Goal: Information Seeking & Learning: Learn about a topic

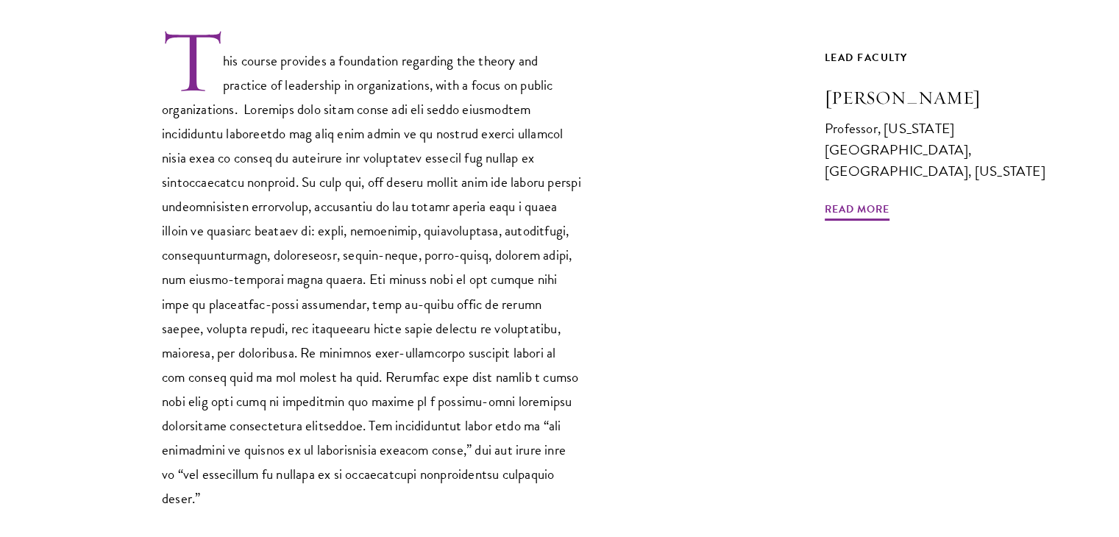
scroll to position [486, 0]
click at [855, 199] on span "Read More" at bounding box center [857, 210] width 65 height 23
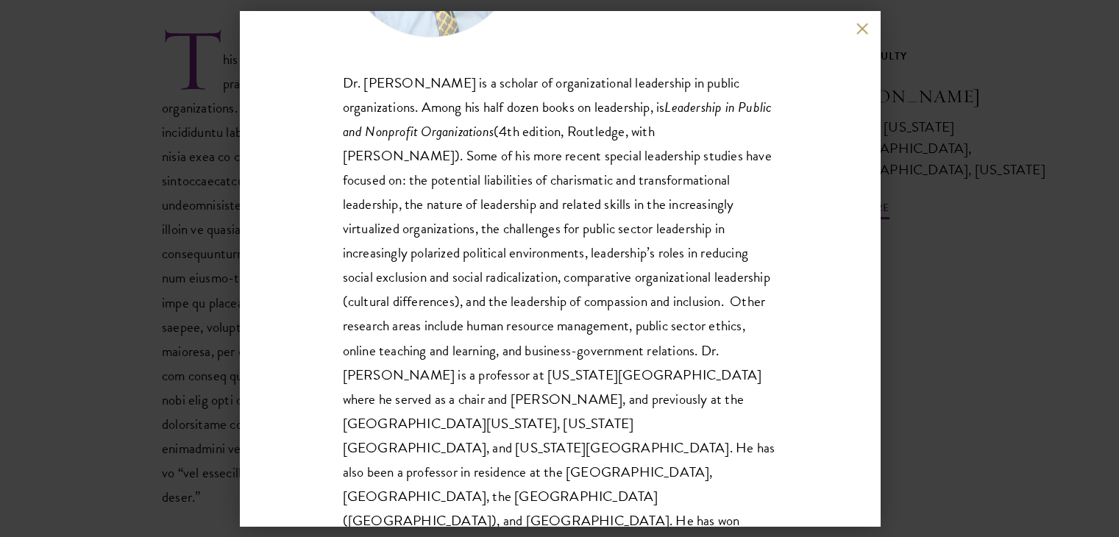
scroll to position [196, 0]
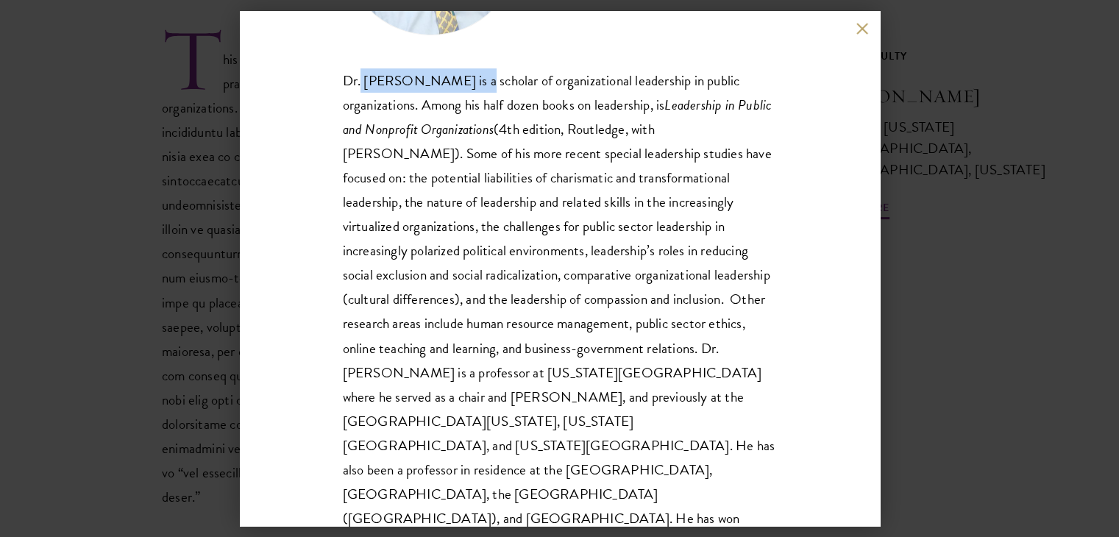
drag, startPoint x: 361, startPoint y: 80, endPoint x: 466, endPoint y: 83, distance: 104.5
click at [466, 83] on span "Dr. Van Wart is a scholar of organizational leadership in public organizations.…" at bounding box center [559, 311] width 433 height 483
click at [856, 34] on button at bounding box center [862, 28] width 13 height 13
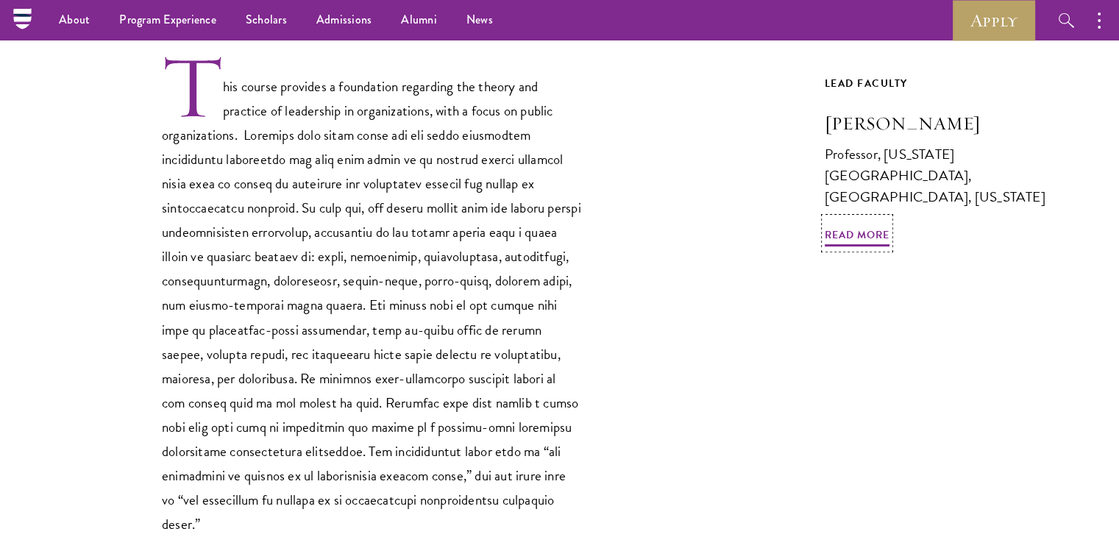
scroll to position [418, 0]
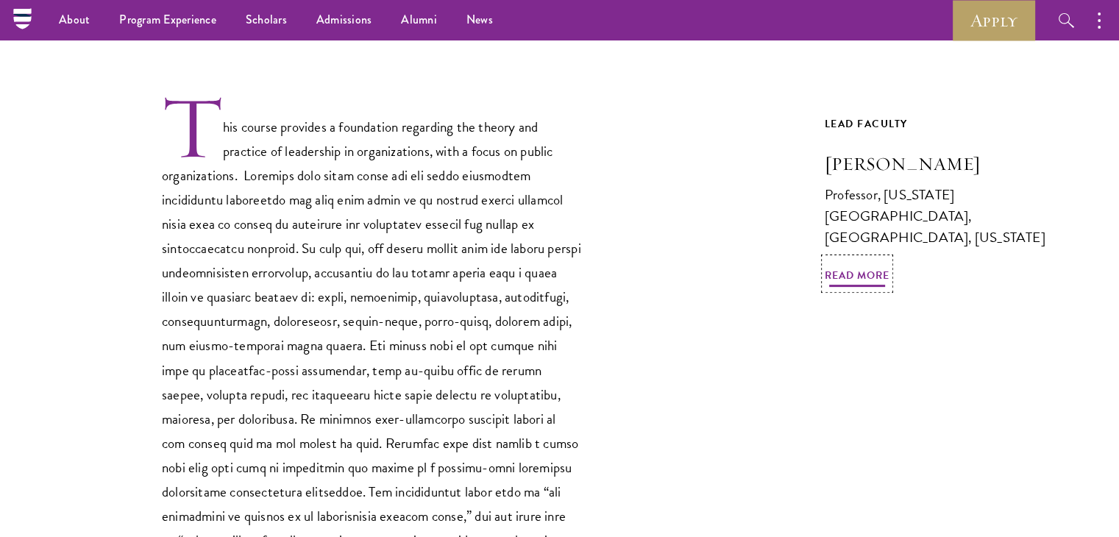
click at [867, 266] on span "Read More" at bounding box center [857, 277] width 65 height 23
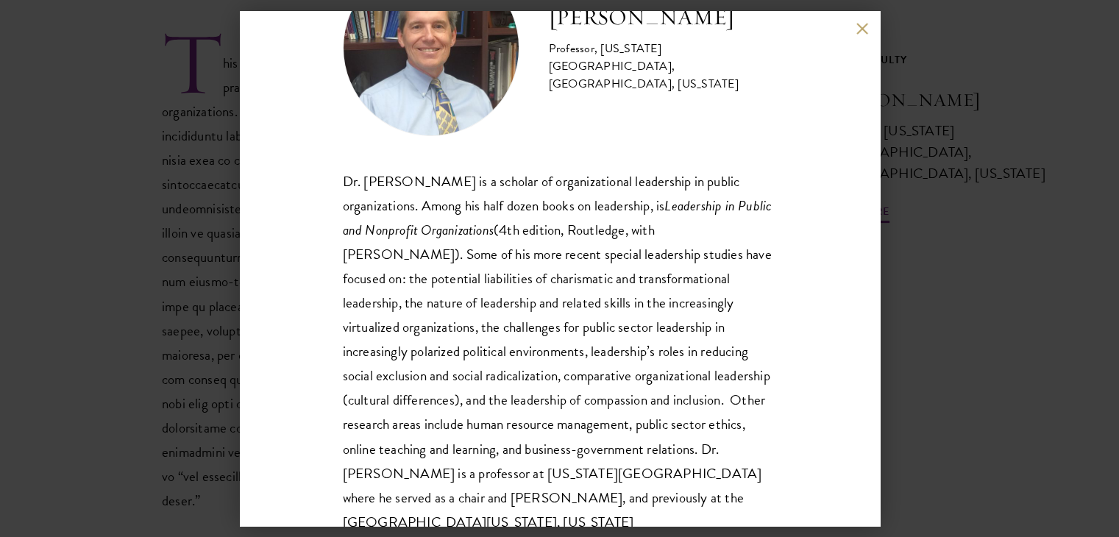
scroll to position [150, 0]
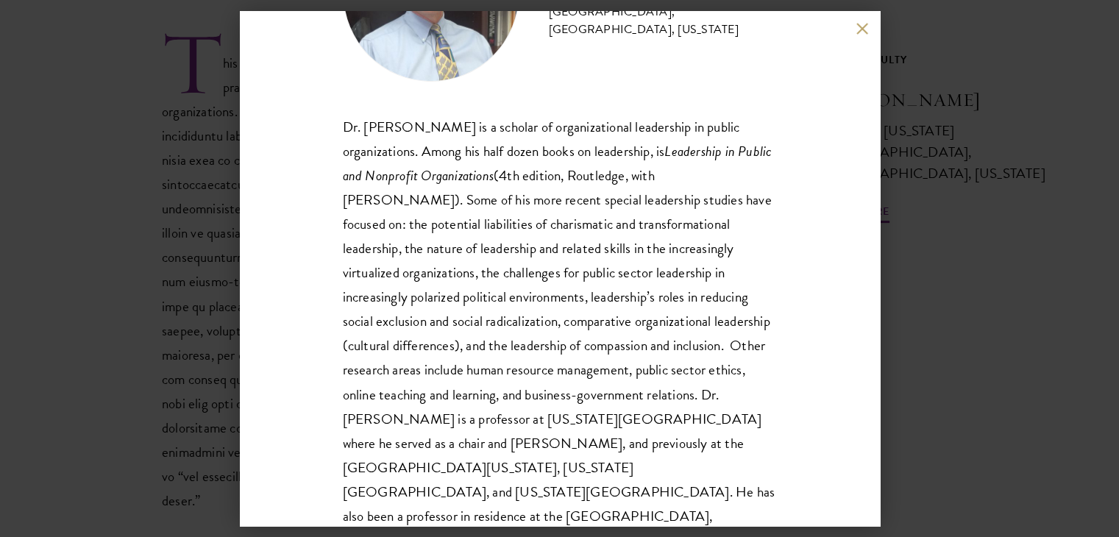
click at [853, 30] on div "Montgomery Van Wart Professor, California State University, San Bernardino, Cal…" at bounding box center [560, 268] width 640 height 515
click at [866, 32] on button at bounding box center [862, 28] width 13 height 13
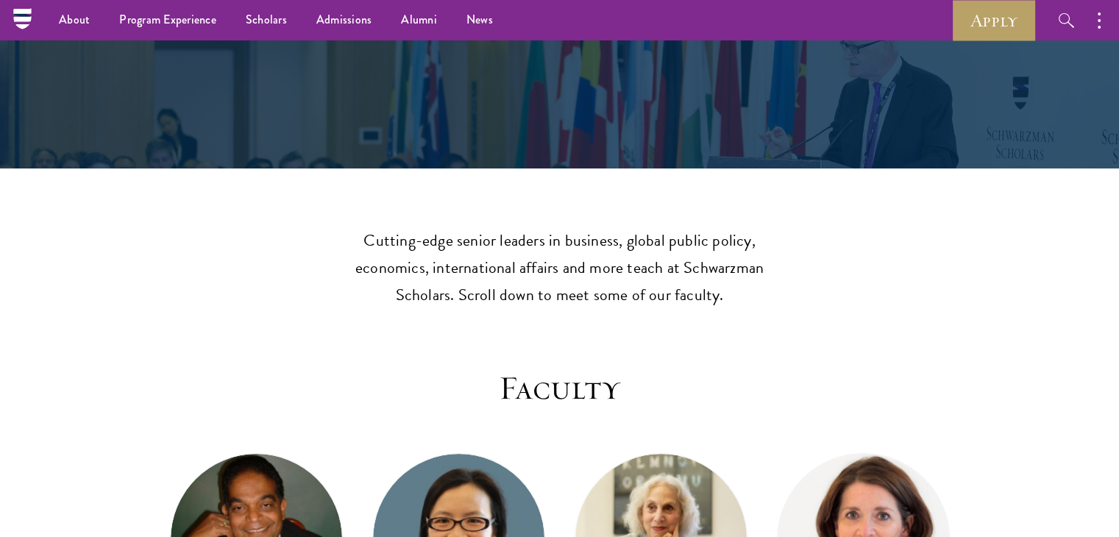
scroll to position [1978, 0]
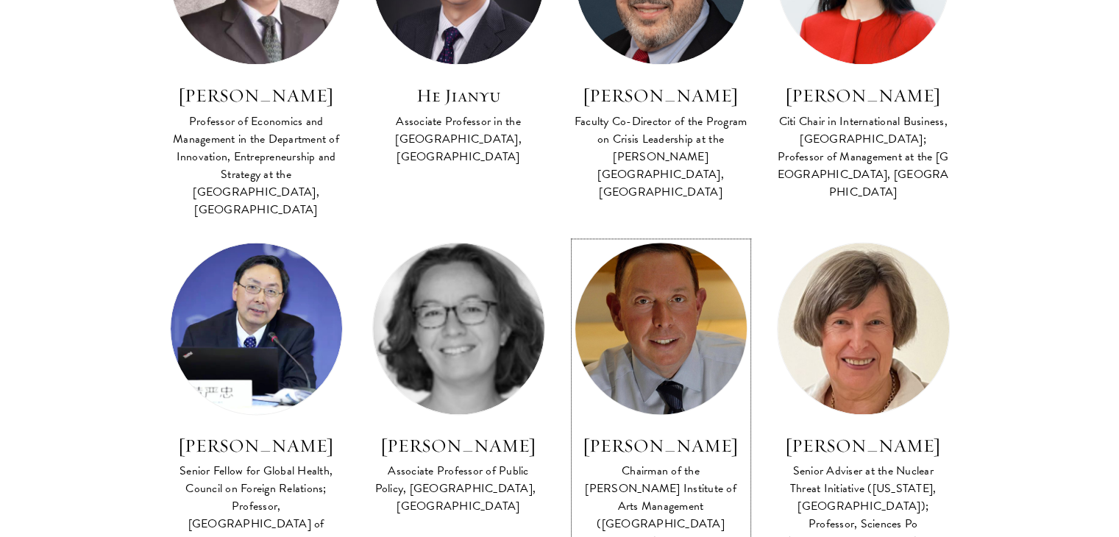
click at [642, 433] on h3 "Michael M. Kaiser" at bounding box center [661, 445] width 173 height 25
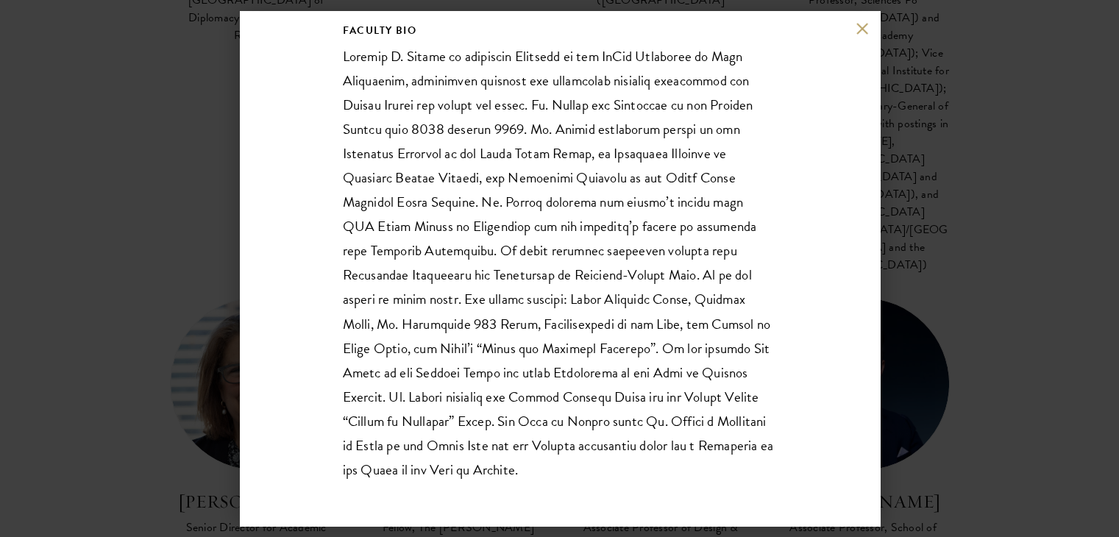
scroll to position [299, 0]
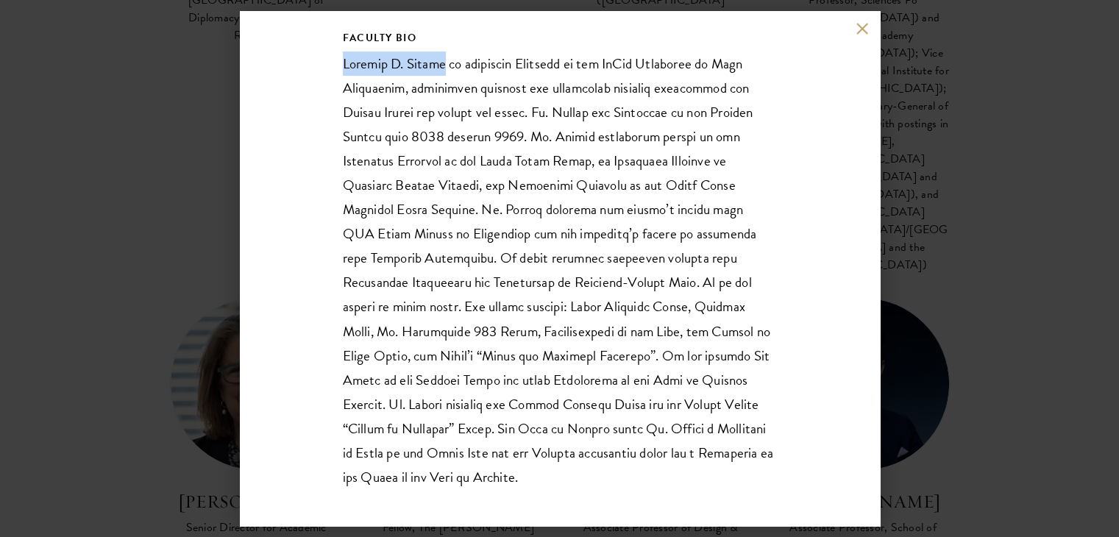
drag, startPoint x: 346, startPoint y: 61, endPoint x: 444, endPoint y: 65, distance: 97.9
click at [444, 65] on p at bounding box center [560, 271] width 434 height 438
copy p "[PERSON_NAME]"
click at [852, 29] on div "Michael M. Kaiser Chairman of the DeVos Institute of Arts Management (Universit…" at bounding box center [560, 268] width 640 height 515
click at [853, 31] on div "Michael M. Kaiser Chairman of the DeVos Institute of Arts Management (Universit…" at bounding box center [560, 268] width 640 height 515
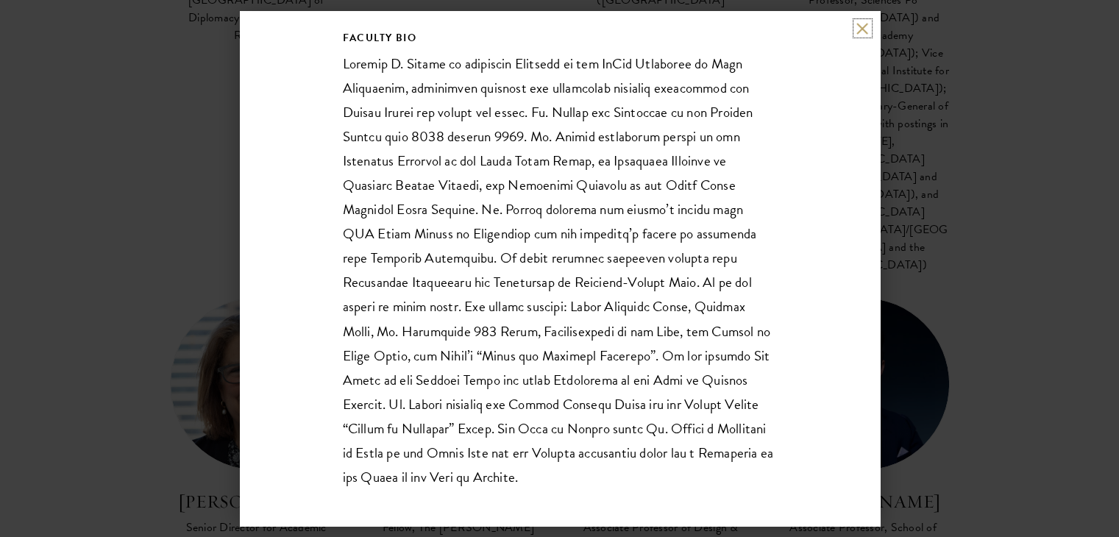
click at [860, 27] on button at bounding box center [862, 28] width 13 height 13
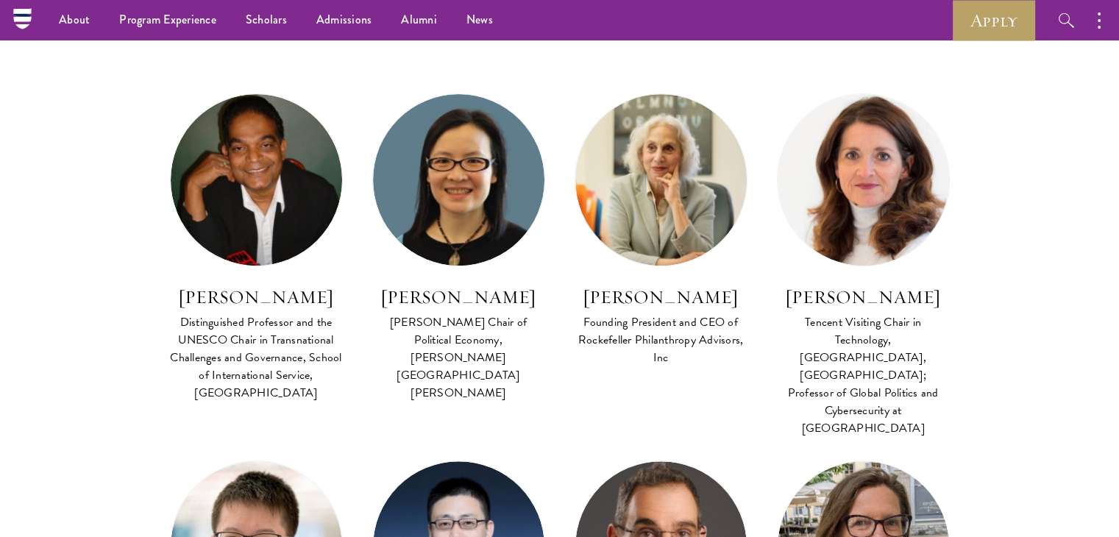
scroll to position [567, 0]
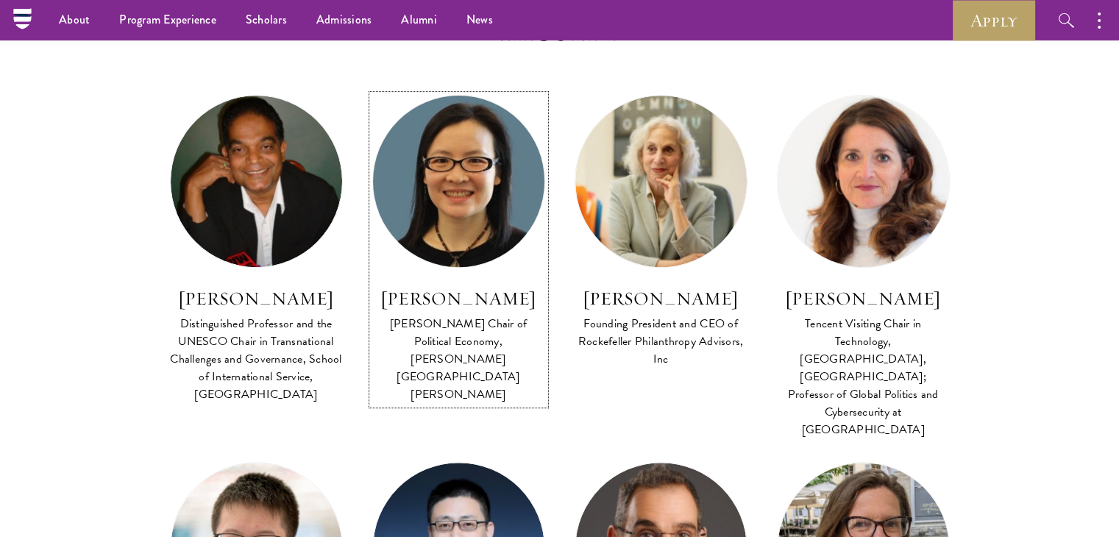
click at [503, 292] on h3 "[PERSON_NAME]" at bounding box center [458, 298] width 173 height 25
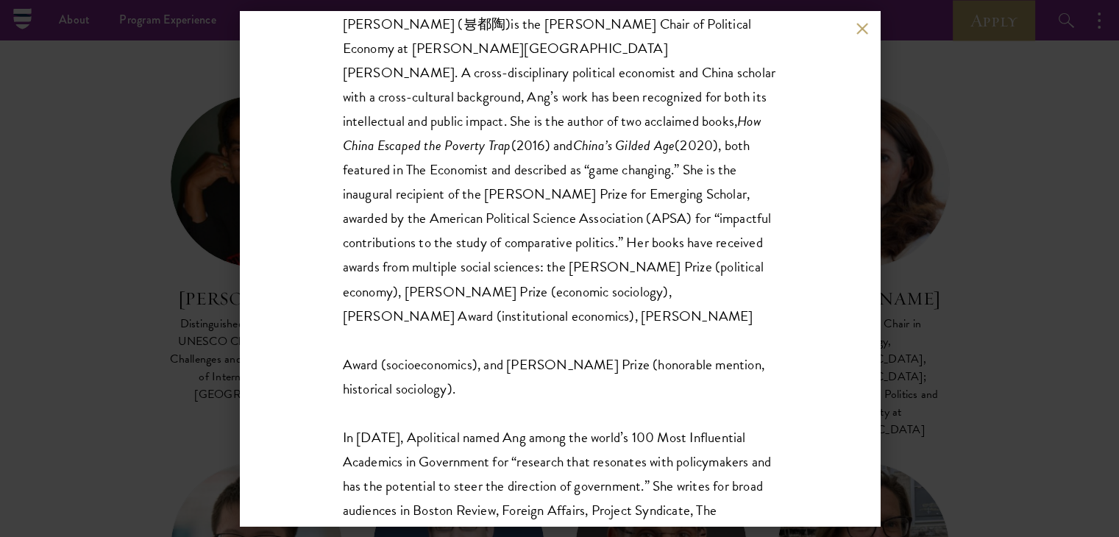
scroll to position [335, 0]
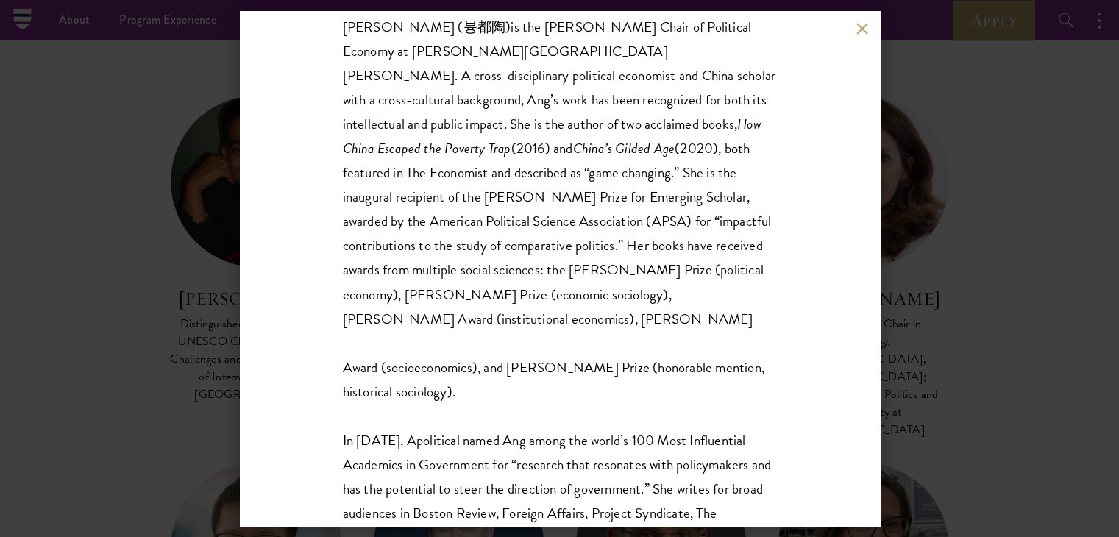
click at [865, 28] on button at bounding box center [862, 28] width 13 height 13
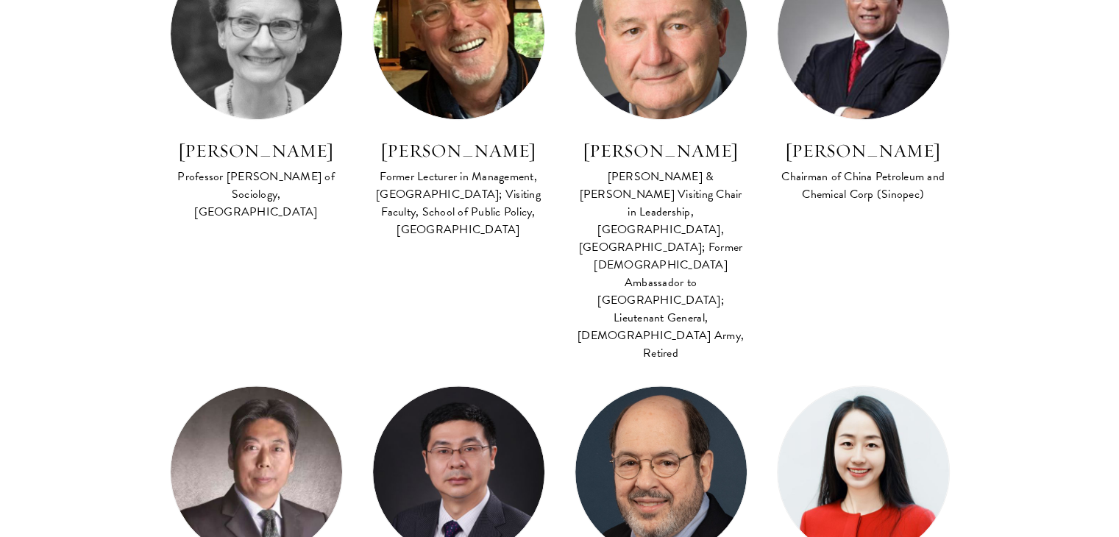
scroll to position [1608, 0]
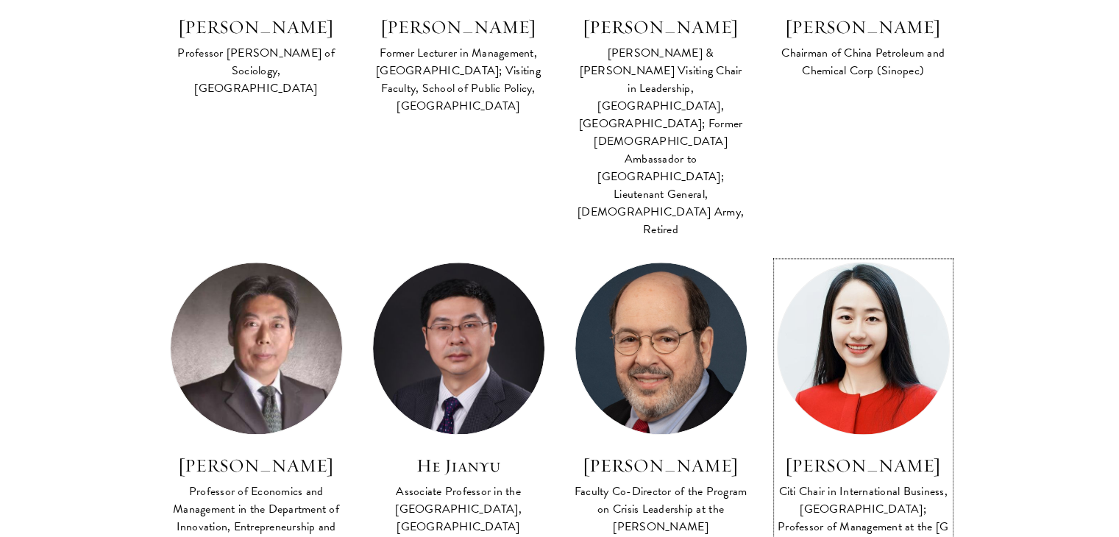
click at [887, 453] on h3 "[PERSON_NAME]" at bounding box center [863, 465] width 173 height 25
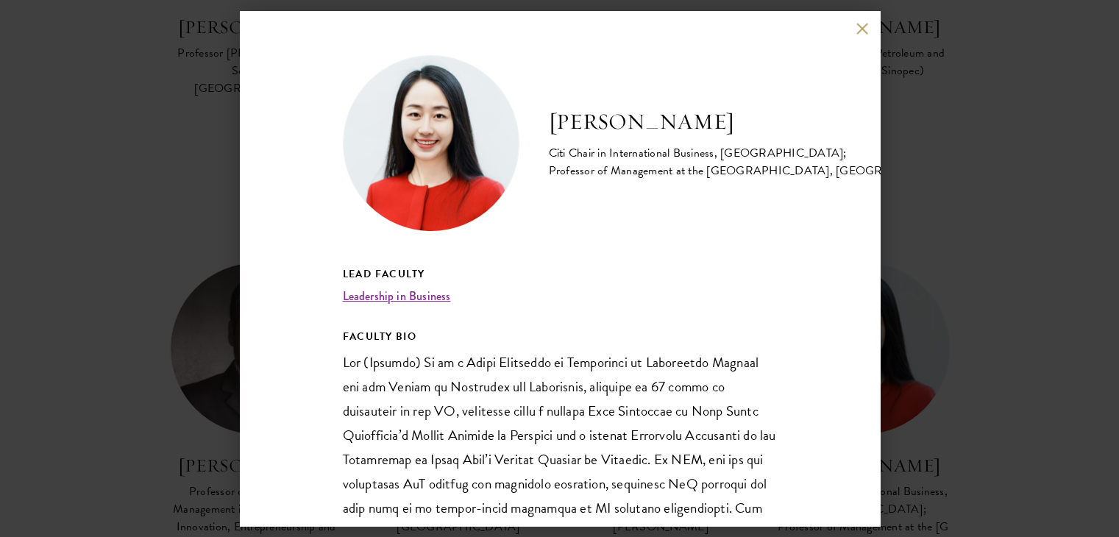
click at [624, 124] on h2 "[PERSON_NAME]" at bounding box center [754, 121] width 411 height 29
click at [577, 184] on div "Jasmine Hu Citi Chair in International Business, Schwarzman College; Professor …" at bounding box center [560, 143] width 434 height 177
click at [862, 34] on button at bounding box center [862, 28] width 13 height 13
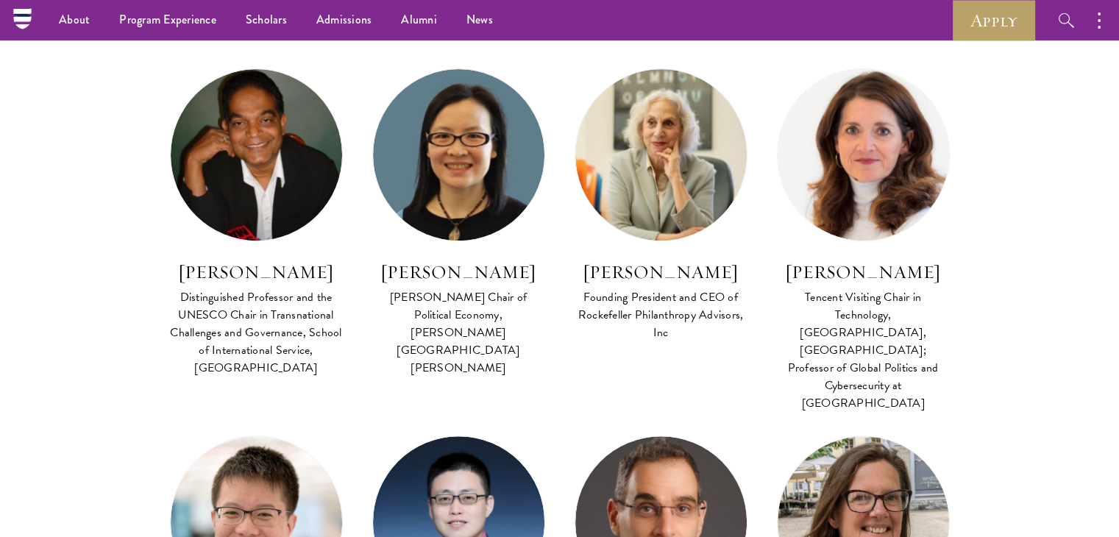
scroll to position [587, 0]
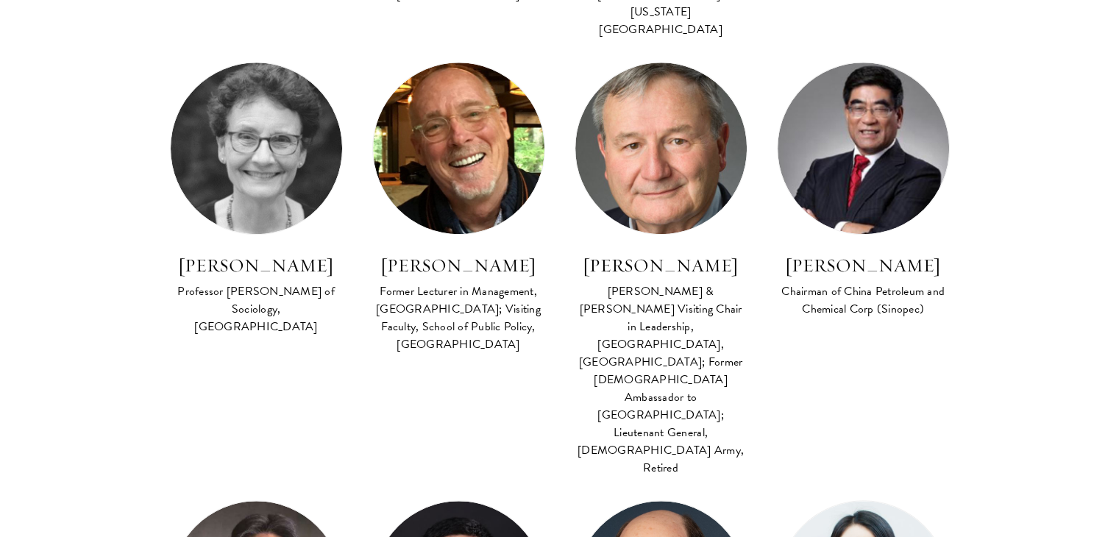
scroll to position [1978, 0]
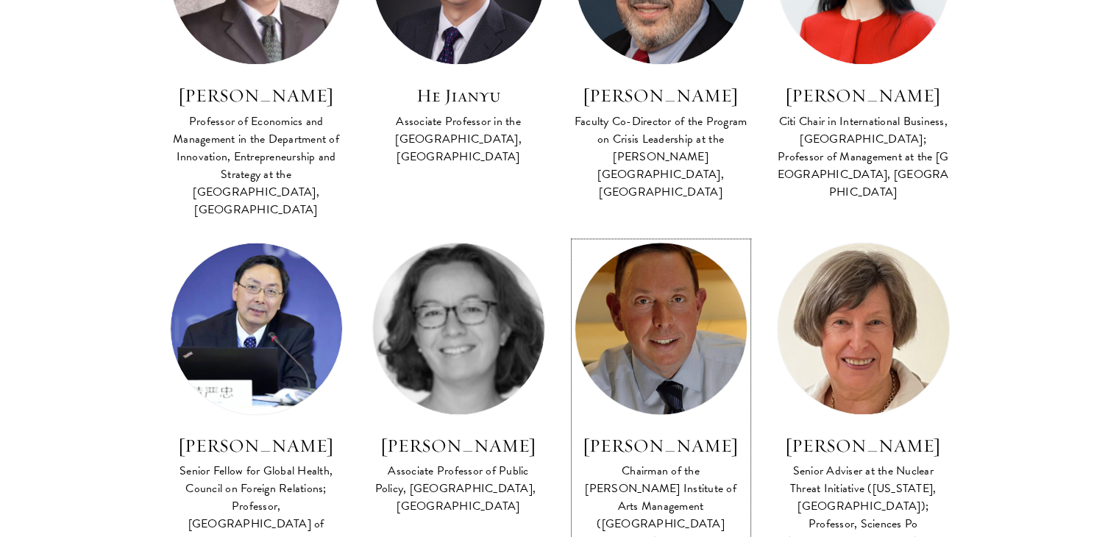
click at [651, 433] on h3 "[PERSON_NAME]" at bounding box center [661, 445] width 173 height 25
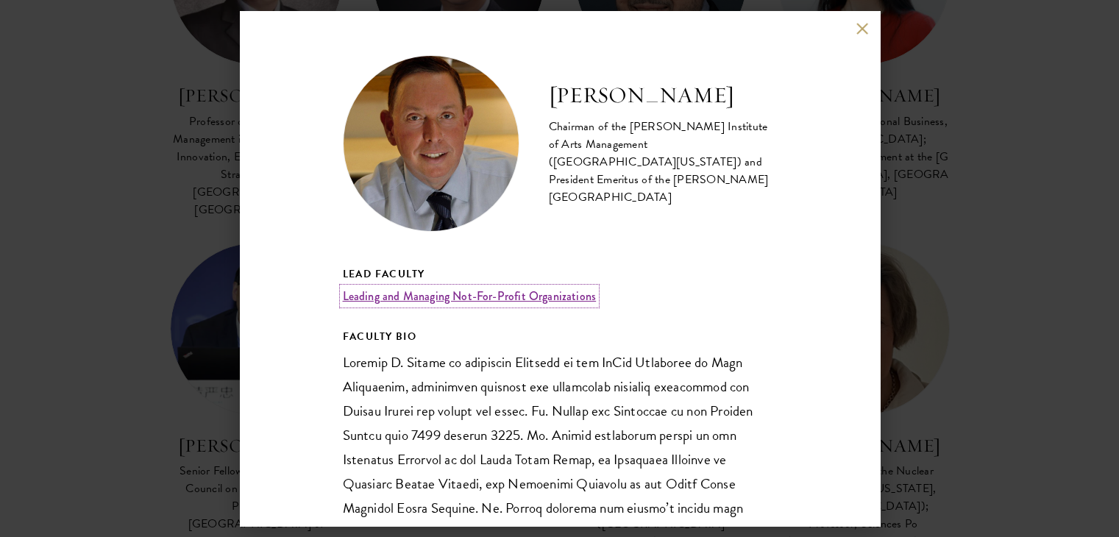
click at [531, 294] on link "Leading and Managing Not-For-Profit Organizations" at bounding box center [470, 296] width 254 height 17
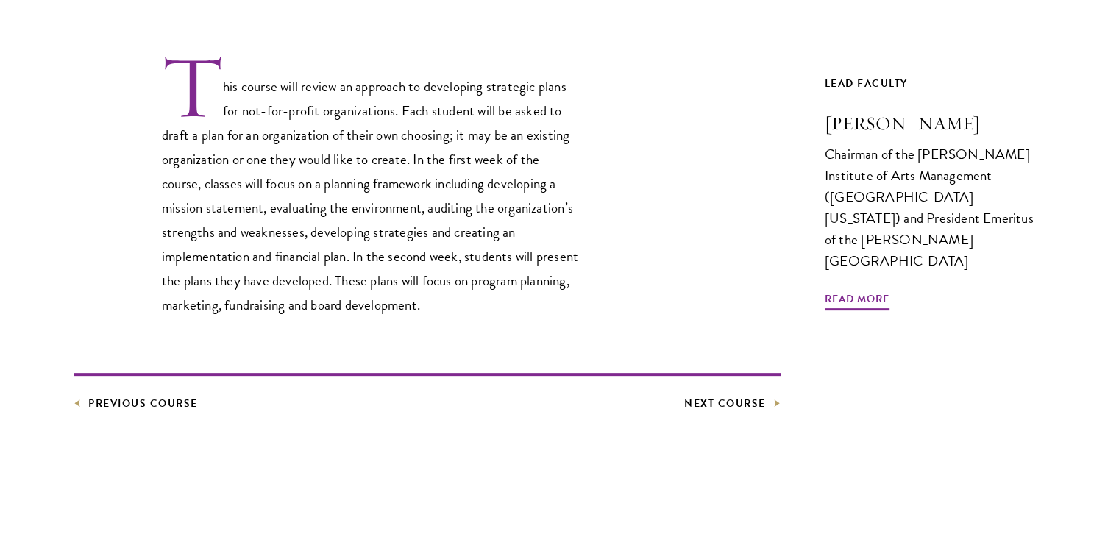
scroll to position [459, 0]
click at [859, 289] on span "Read More" at bounding box center [857, 300] width 65 height 23
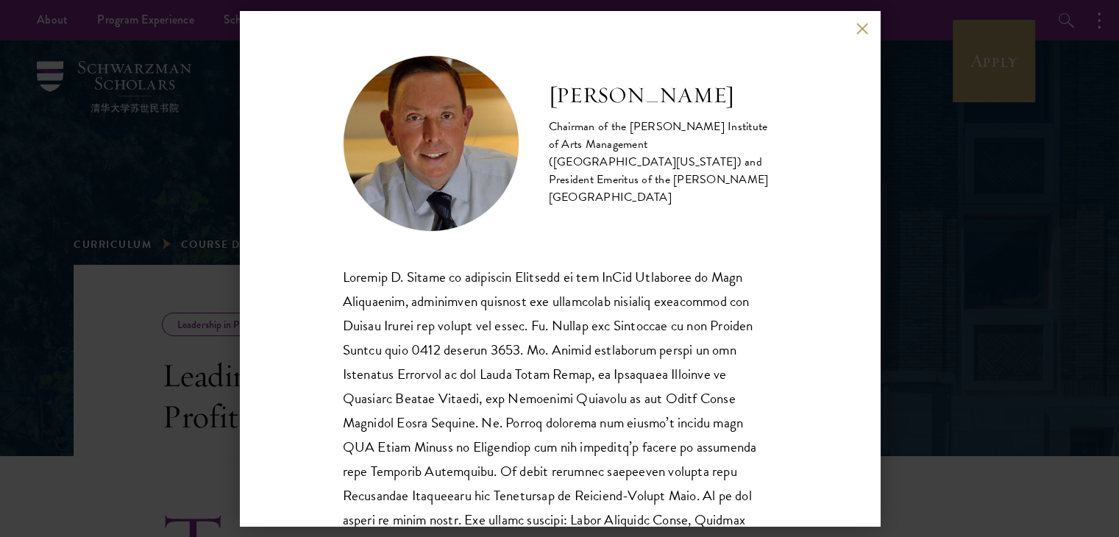
click at [865, 30] on button at bounding box center [862, 28] width 13 height 13
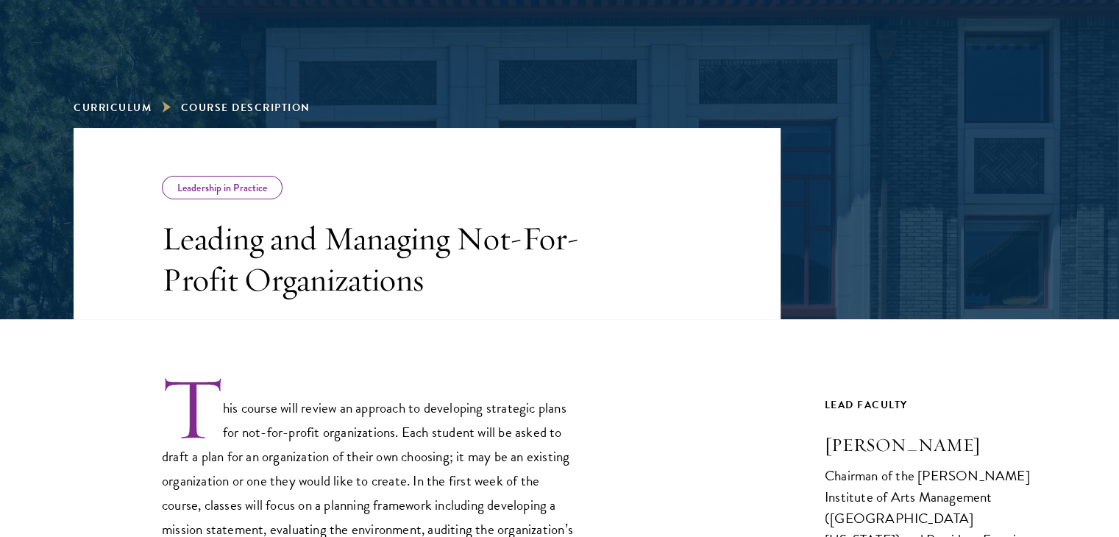
scroll to position [138, 0]
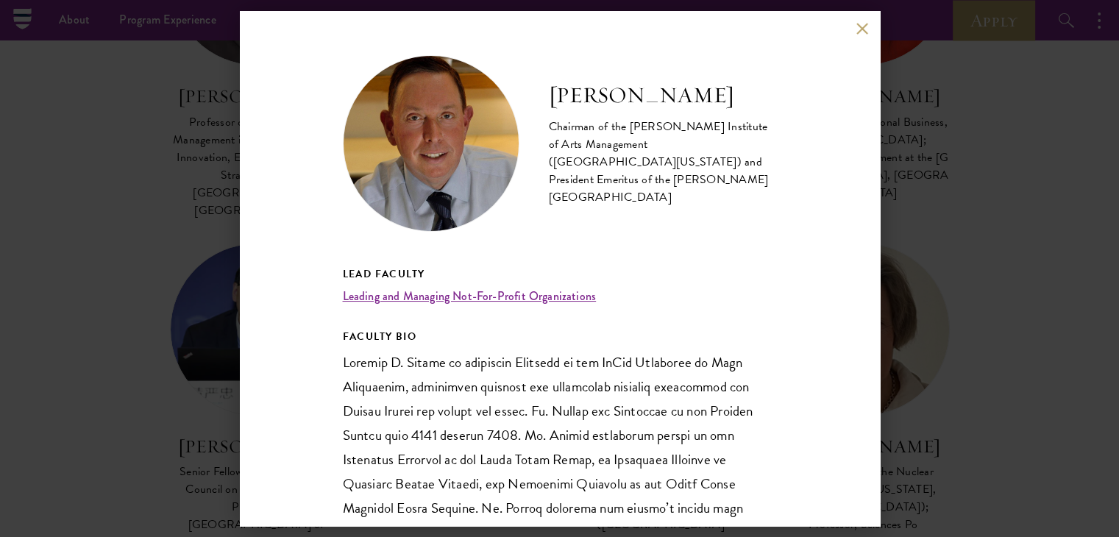
scroll to position [1978, 0]
